Goal: Information Seeking & Learning: Learn about a topic

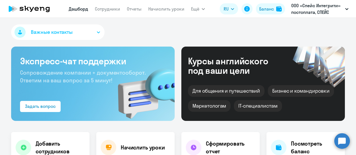
select select "30"
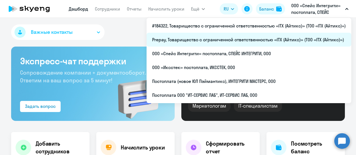
click at [209, 34] on li "Prepay, Товарищество с ограниченной ответственностью «ITX (Айтикс)» (ТОО «ITX (…" at bounding box center [249, 40] width 205 height 14
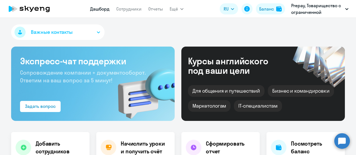
select select "30"
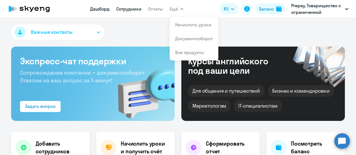
click at [126, 10] on link "Сотрудники" at bounding box center [128, 9] width 25 height 6
select select "30"
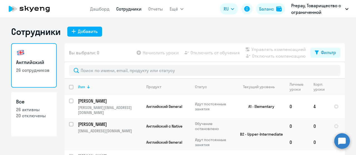
click at [87, 88] on div at bounding box center [88, 88] width 2 height 2
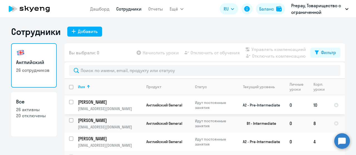
scroll to position [432, 0]
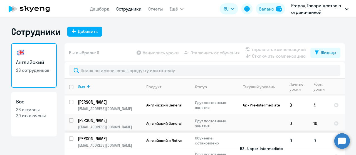
click at [125, 133] on td "[PERSON_NAME] [EMAIL_ADDRESS][DOMAIN_NAME]" at bounding box center [107, 149] width 68 height 32
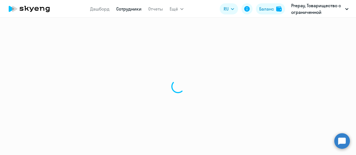
select select "english"
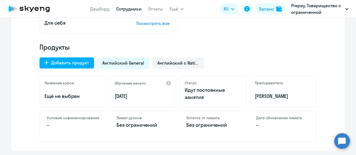
scroll to position [167, 0]
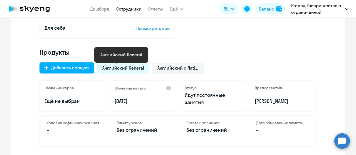
click at [122, 67] on span "Английский General" at bounding box center [123, 68] width 42 height 6
click at [123, 69] on span "Английский General" at bounding box center [123, 68] width 42 height 6
click at [160, 66] on span "Английский с Native" at bounding box center [178, 68] width 42 height 6
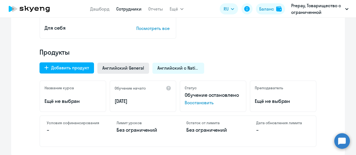
click at [128, 69] on span "Английский General" at bounding box center [123, 68] width 42 height 6
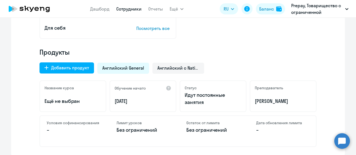
click at [128, 70] on span "Английский General" at bounding box center [123, 68] width 42 height 6
click at [177, 72] on div "Английский с Native" at bounding box center [178, 68] width 52 height 11
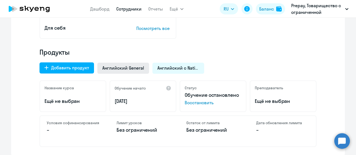
click at [120, 68] on span "Английский General" at bounding box center [123, 68] width 42 height 6
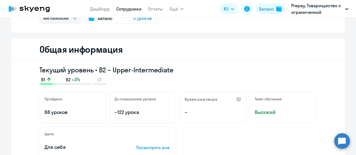
scroll to position [0, 0]
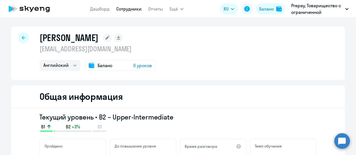
click at [38, 10] on icon at bounding box center [29, 9] width 49 height 14
